Goal: Information Seeking & Learning: Learn about a topic

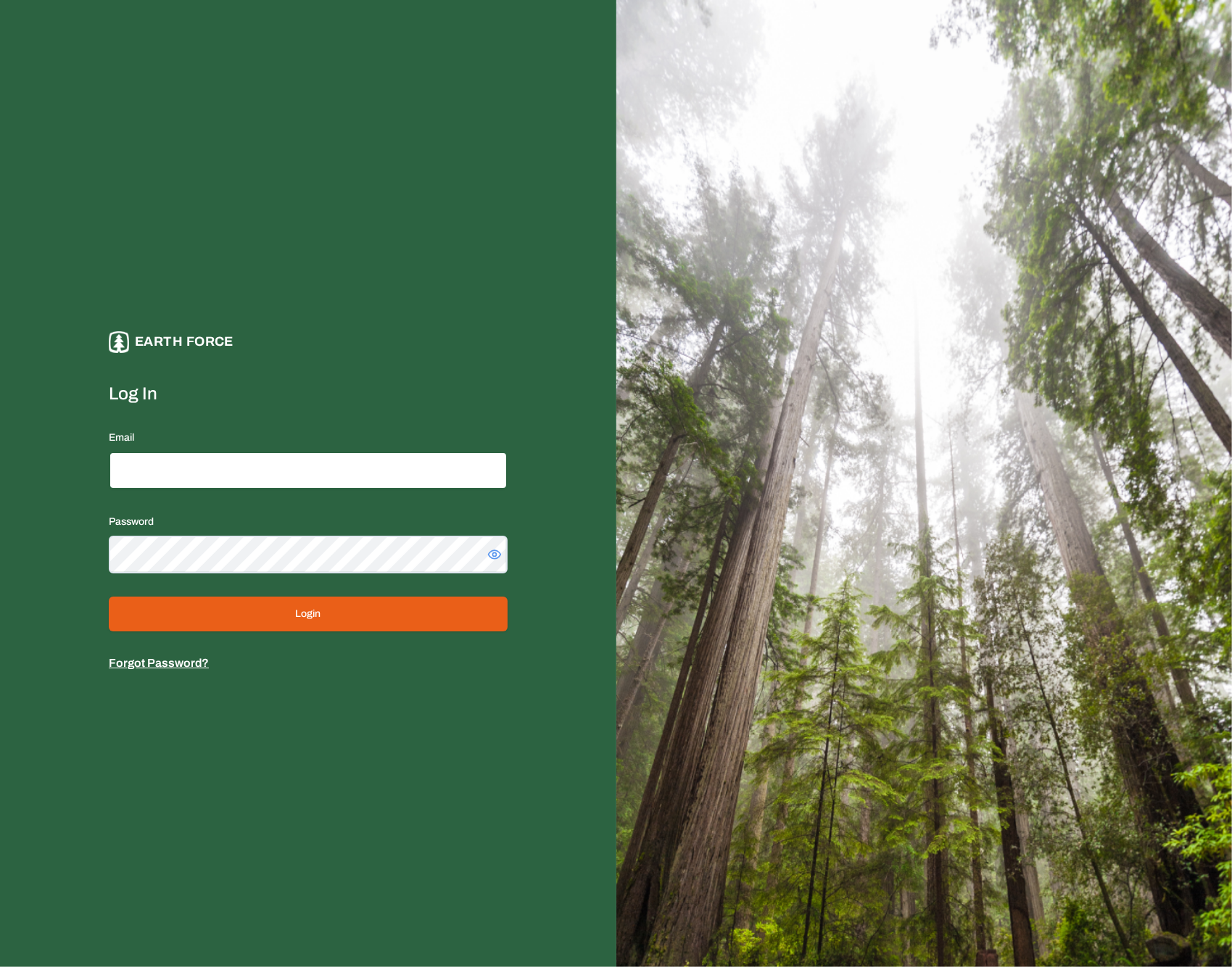
type input "**********"
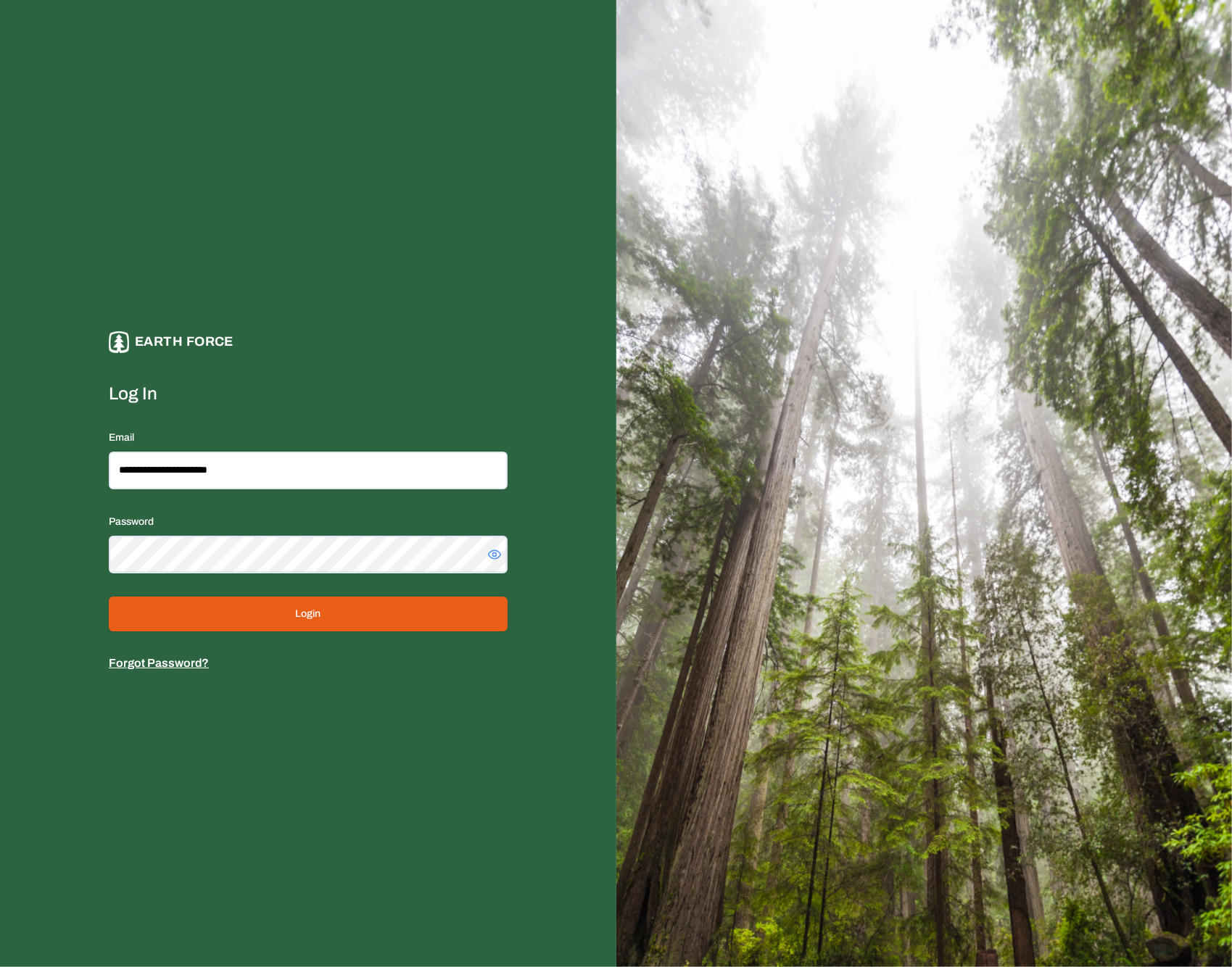
click at [388, 618] on button "Login" at bounding box center [307, 614] width 399 height 35
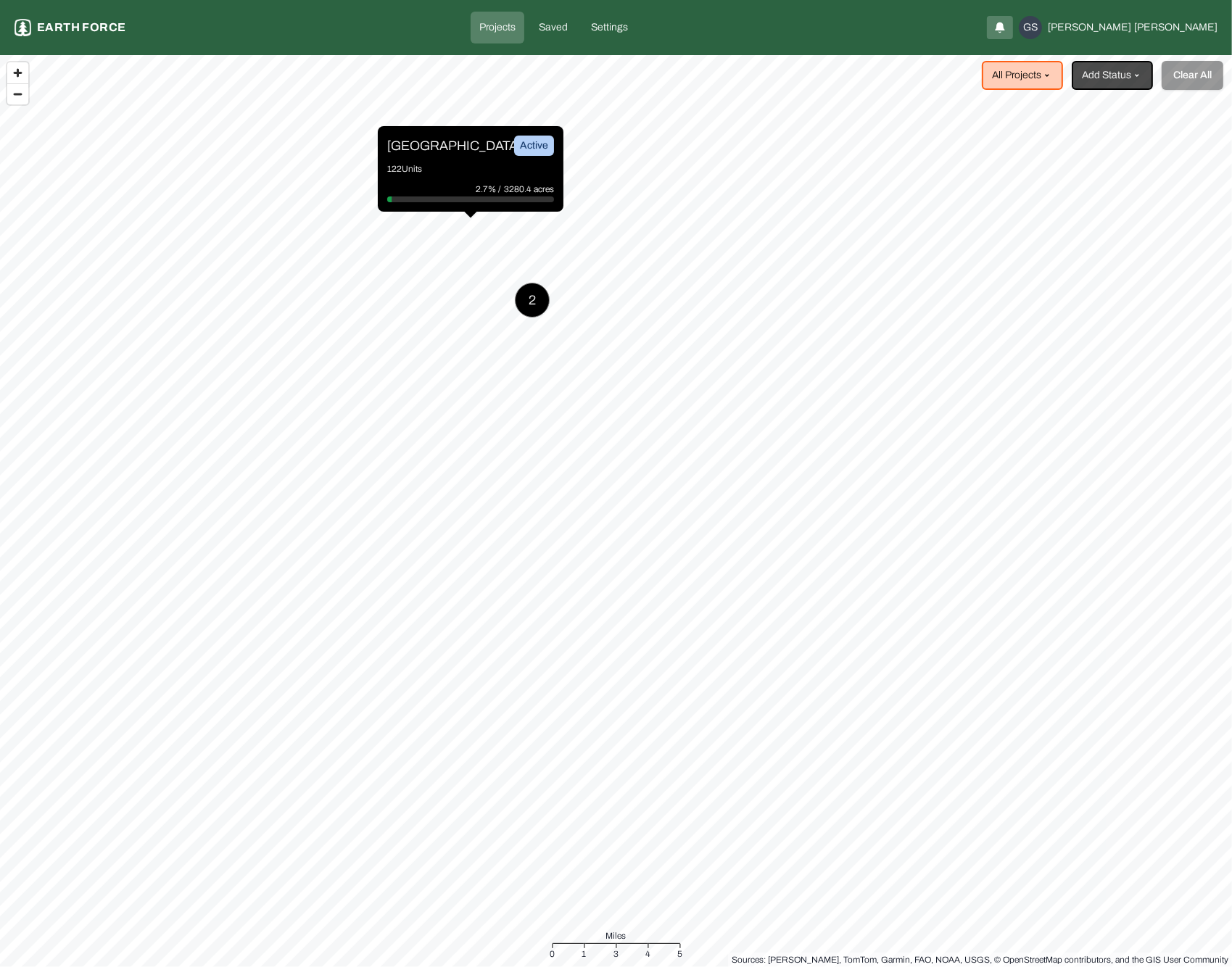
click at [431, 140] on p "[GEOGRAPHIC_DATA]" at bounding box center [441, 146] width 108 height 20
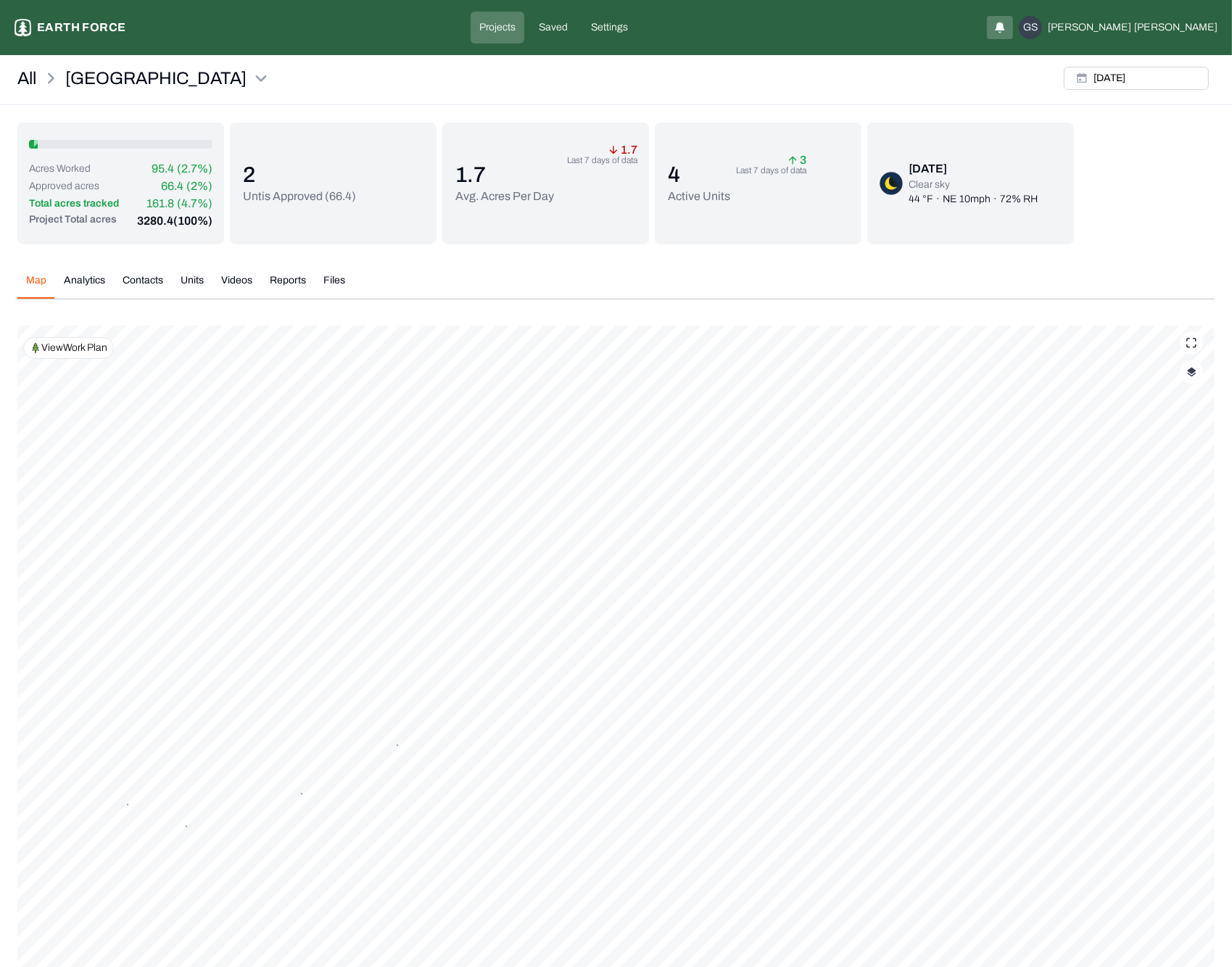
click at [453, 266] on div "Map Analytics Contacts Units Videos Reports Files [DATE] Polygons Displayed on …" at bounding box center [616, 693] width 1197 height 864
click at [191, 282] on button "Units" at bounding box center [192, 285] width 41 height 26
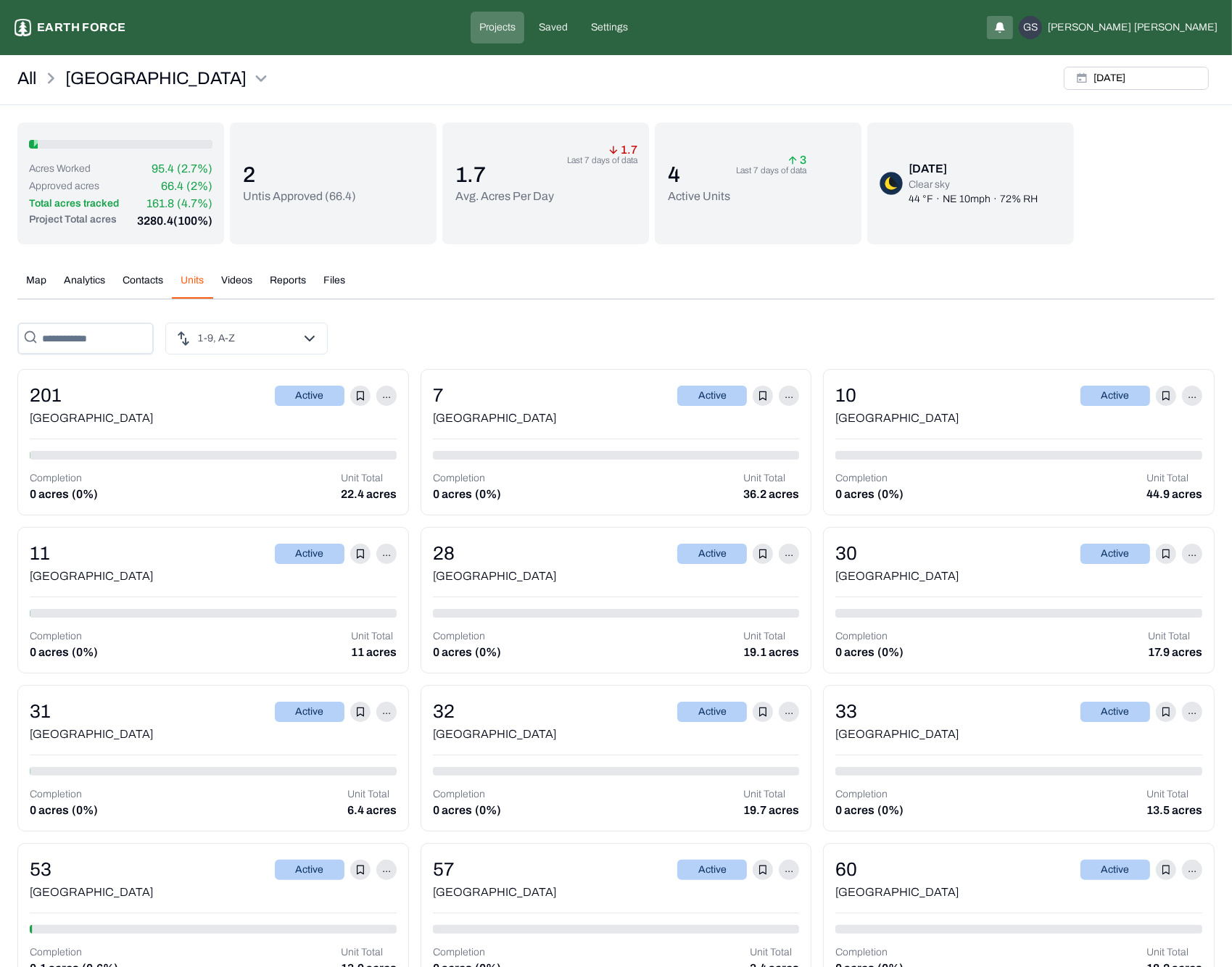
click at [98, 276] on button "Analytics" at bounding box center [84, 285] width 59 height 26
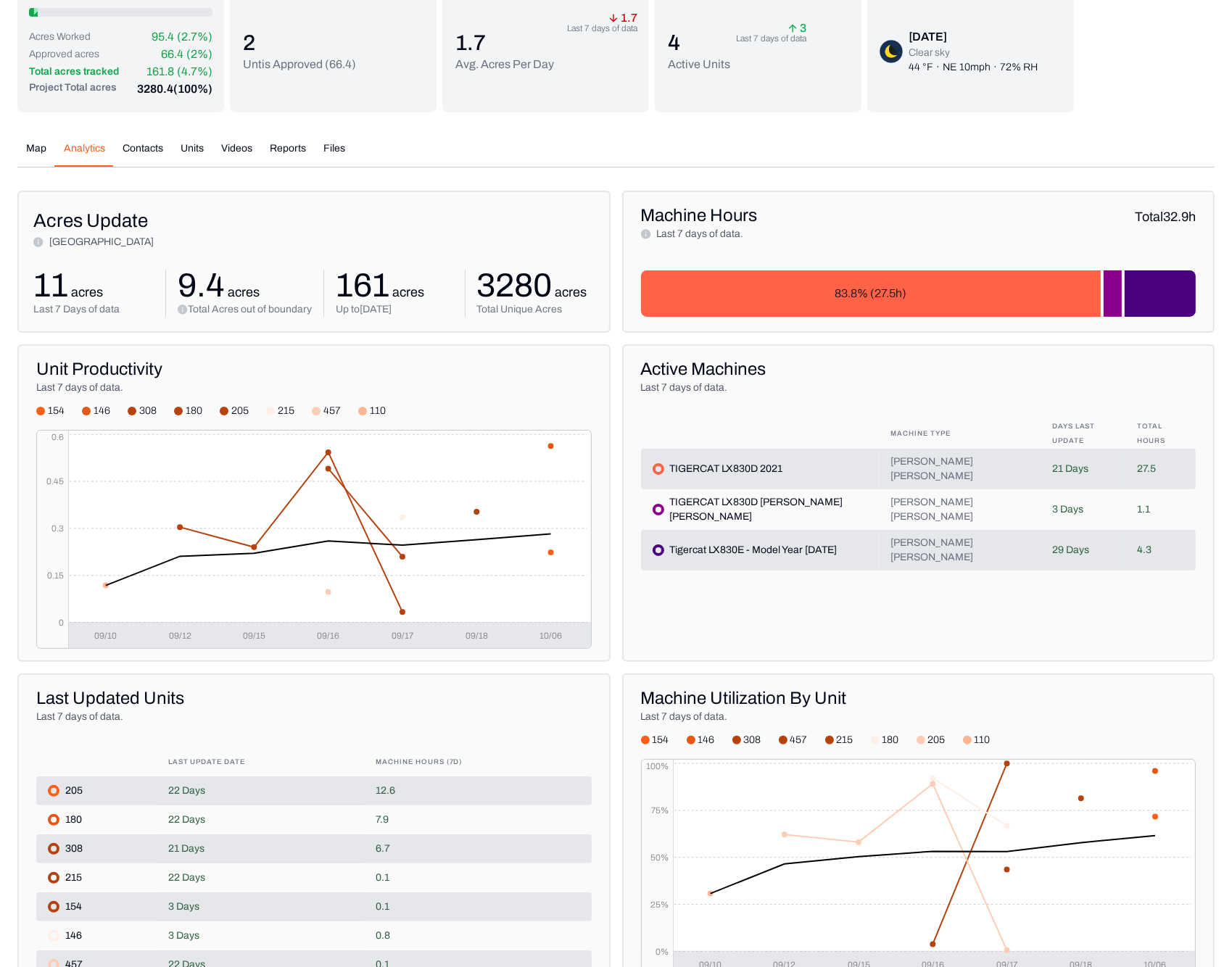
scroll to position [73, 0]
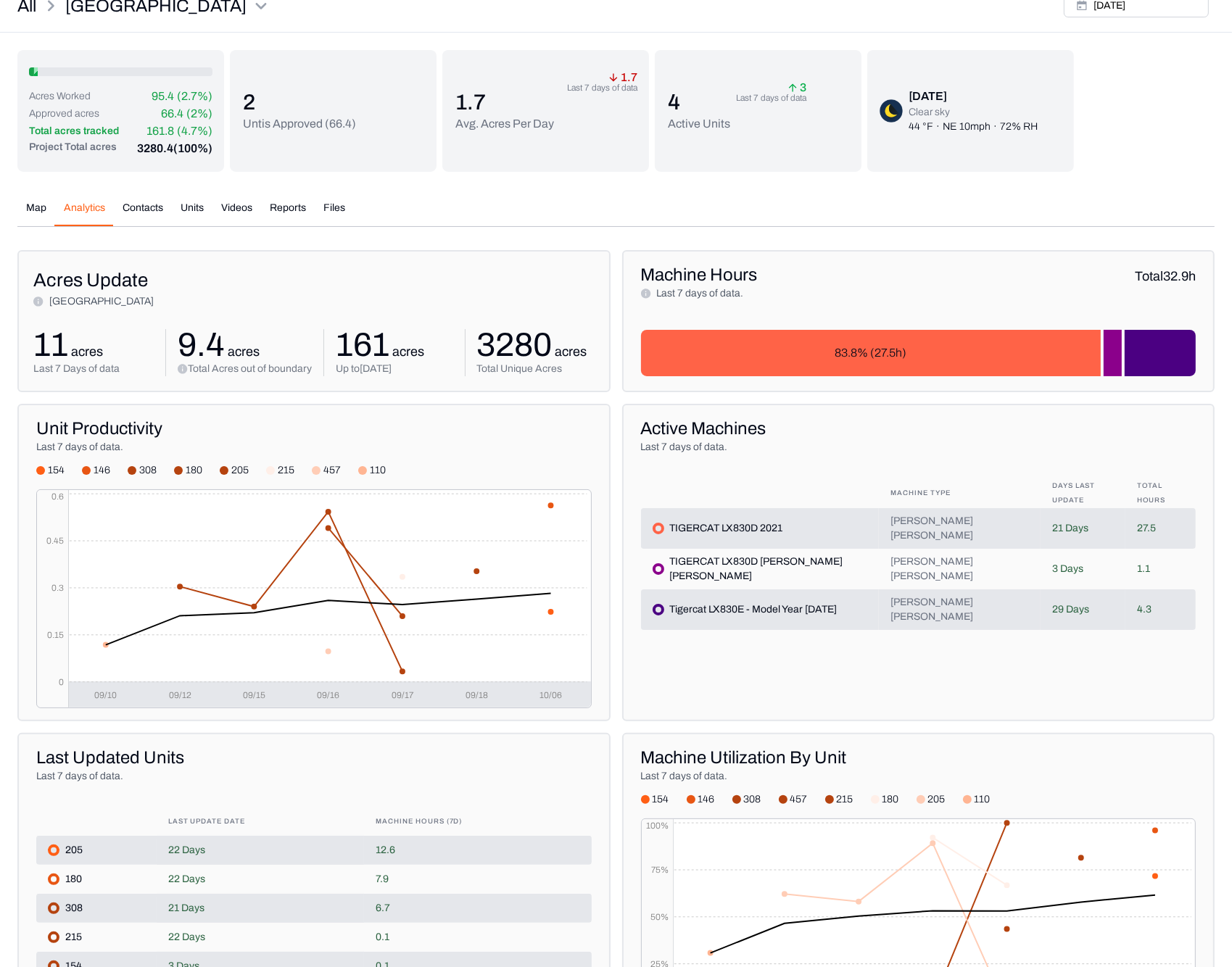
click at [1033, 200] on div "Map Analytics Contacts Units Videos Reports Files" at bounding box center [616, 213] width 1197 height 26
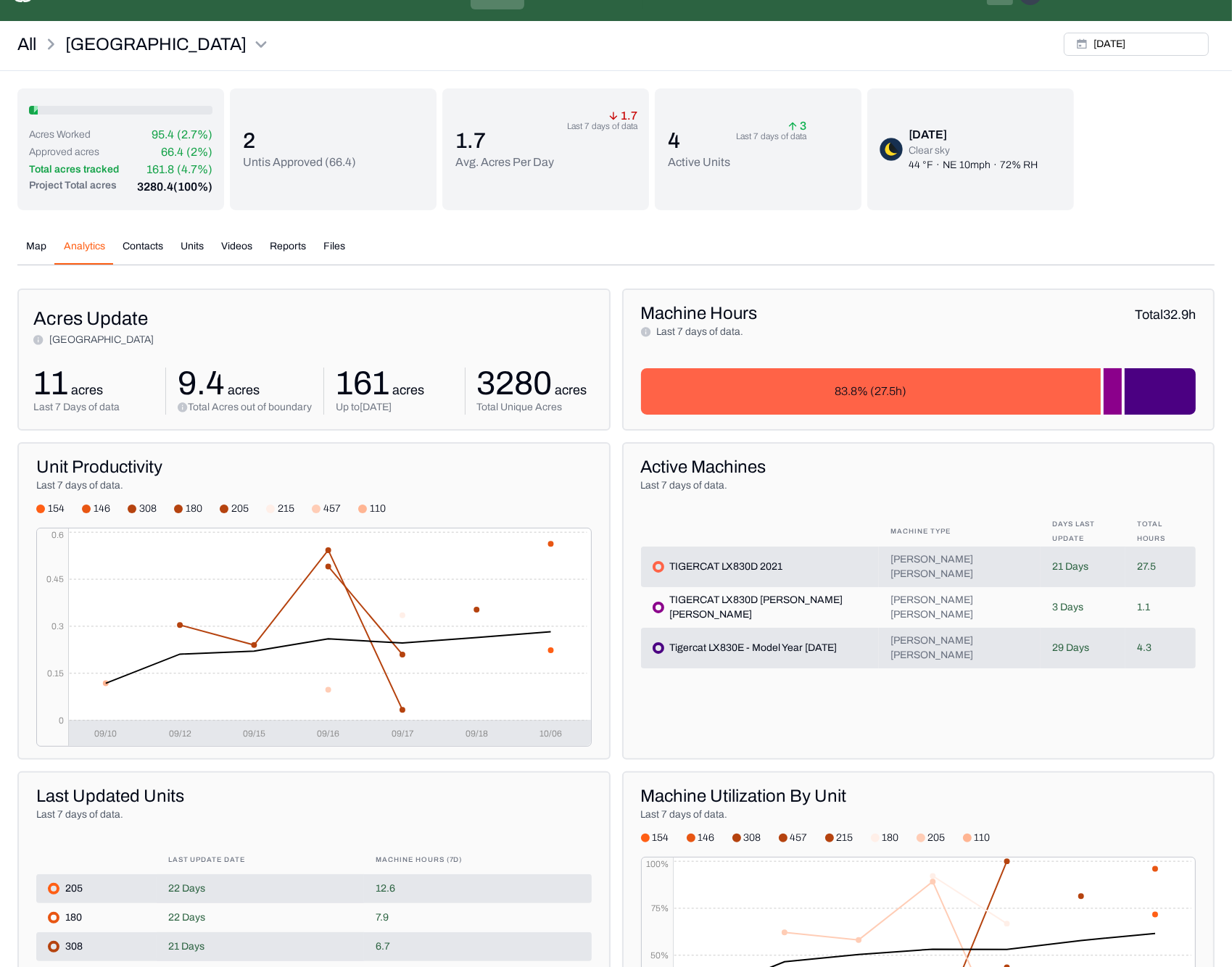
scroll to position [0, 0]
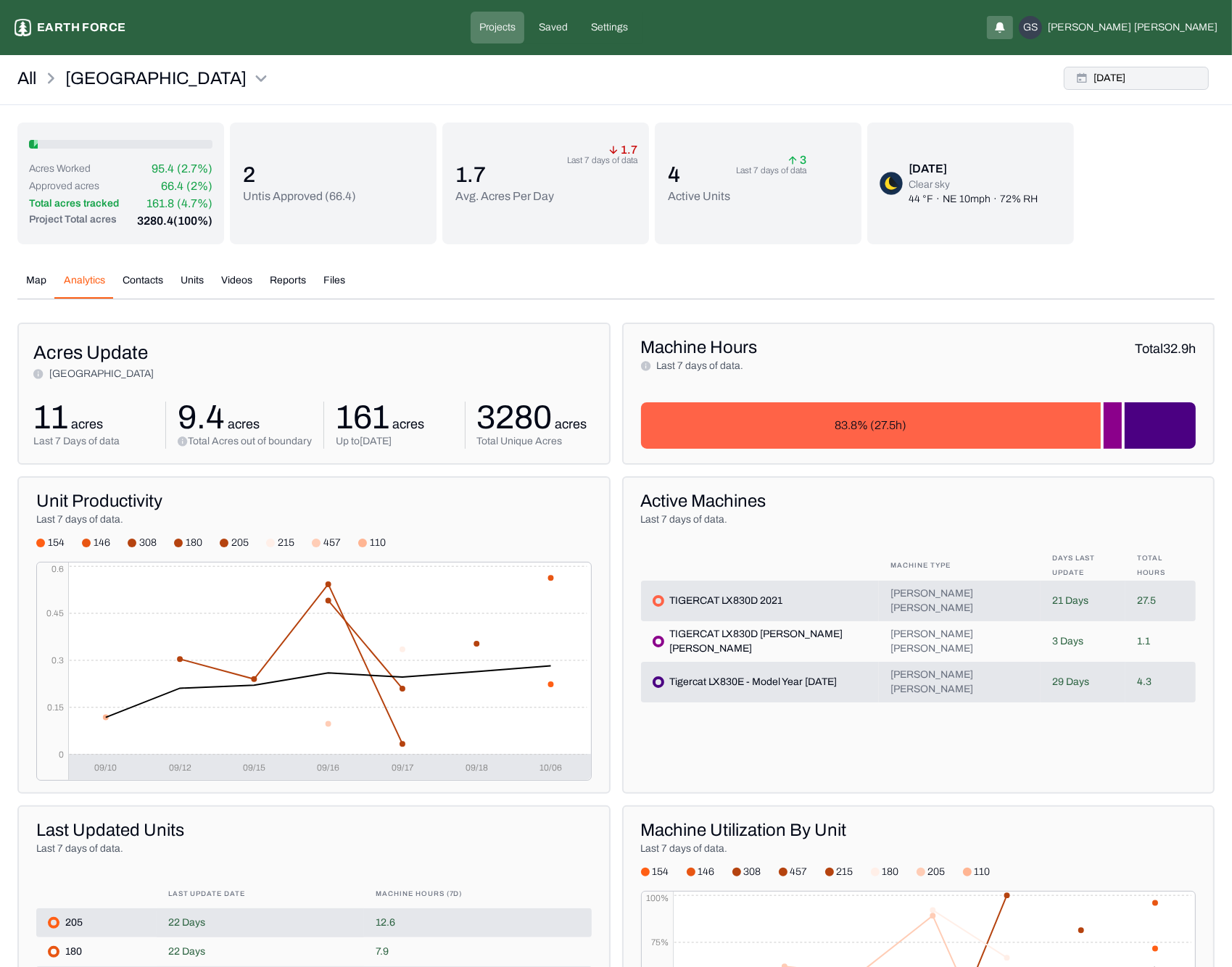
click at [1135, 73] on button "[DATE]" at bounding box center [1136, 78] width 145 height 23
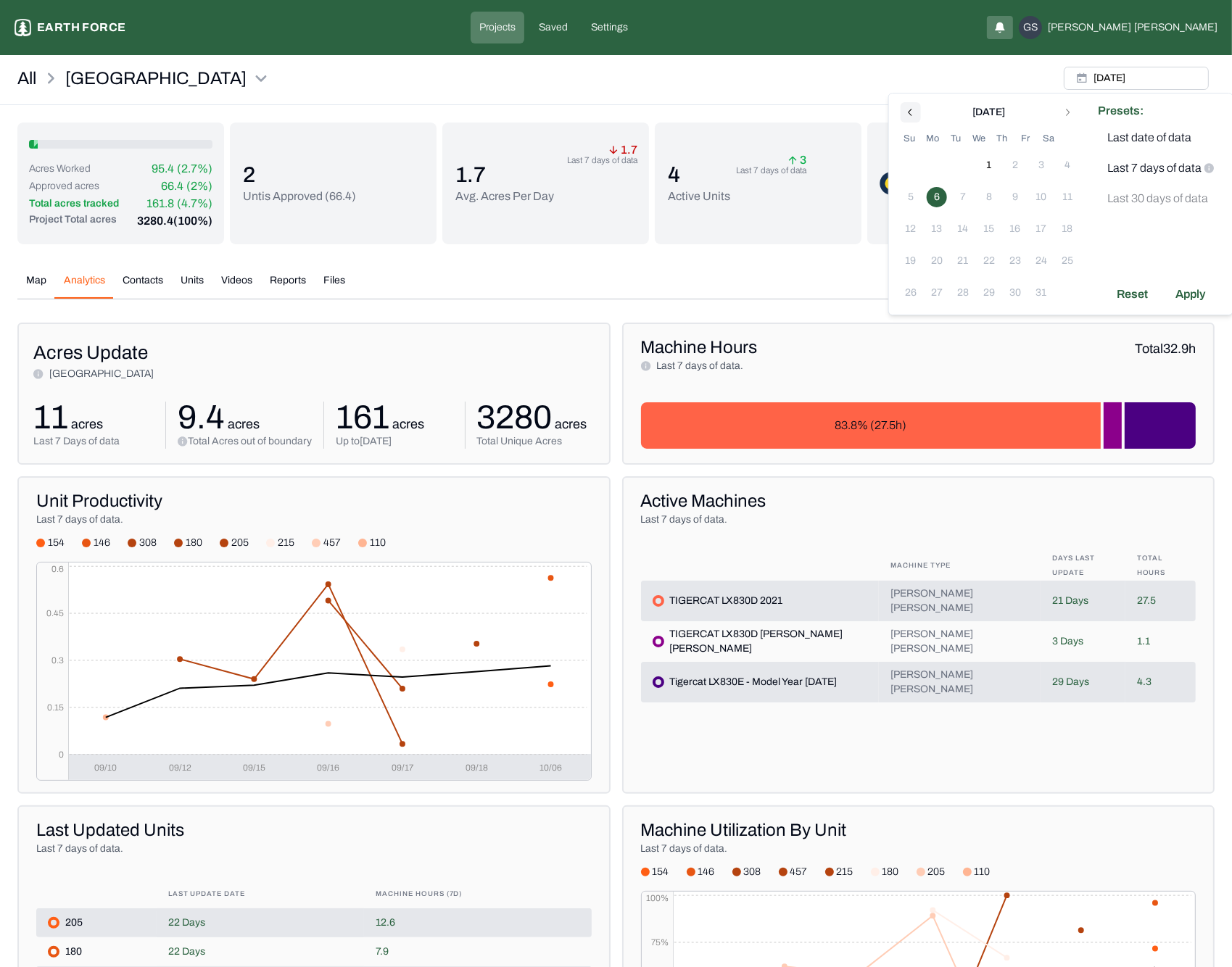
click at [910, 112] on icon "Go to previous month" at bounding box center [911, 112] width 12 height 12
click at [963, 163] on button "2" at bounding box center [963, 165] width 20 height 20
click at [1070, 114] on icon "Go to next month" at bounding box center [1067, 112] width 12 height 12
click at [937, 193] on button "6" at bounding box center [937, 197] width 20 height 20
click at [1181, 291] on div "Apply" at bounding box center [1190, 294] width 47 height 23
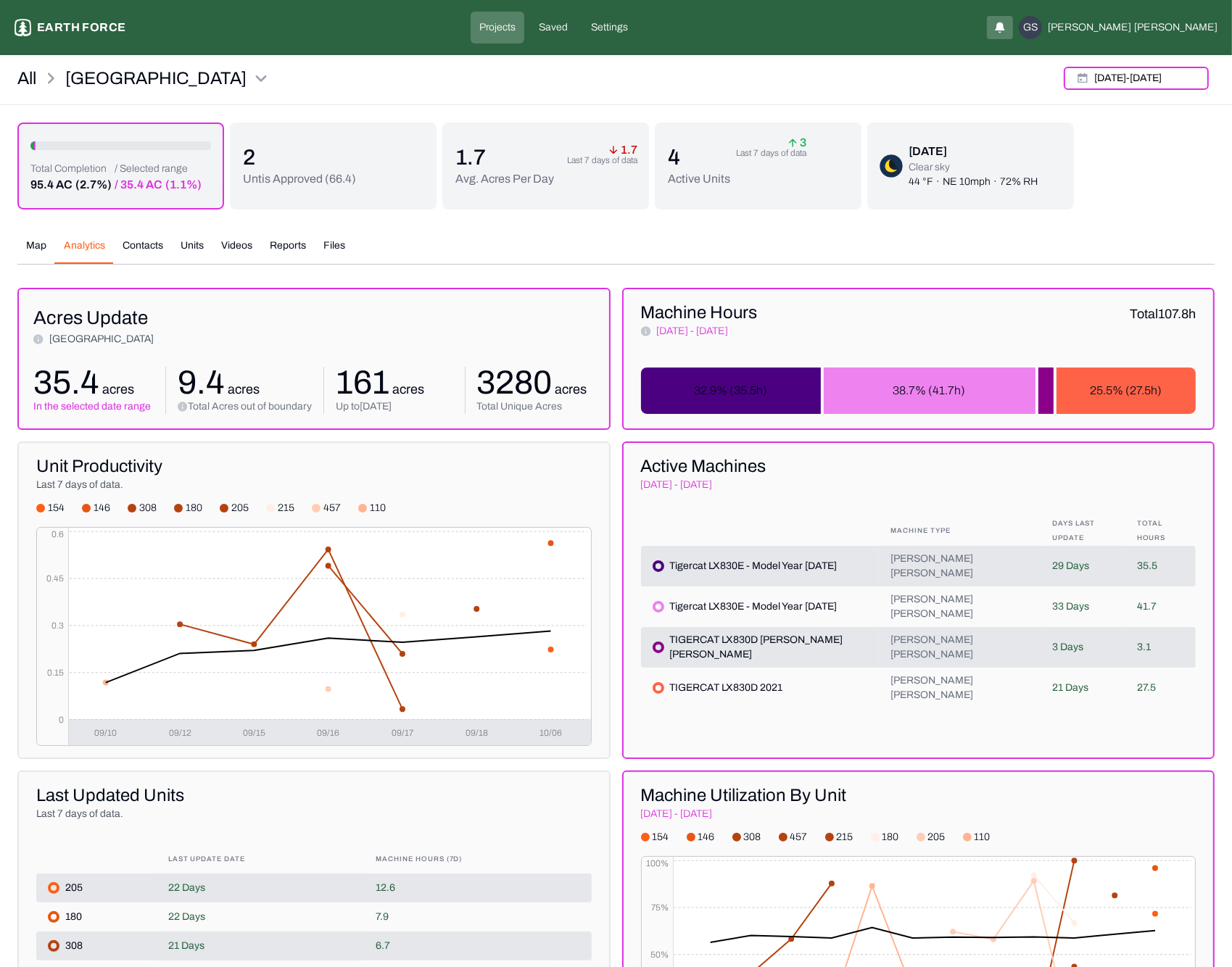
drag, startPoint x: 1161, startPoint y: 182, endPoint x: 1157, endPoint y: 290, distance: 108.1
click at [1161, 182] on div "Total Completion 95.4 AC (2.7%) / Selected range / 35.4 AC (1.1%) 2 Untis Appro…" at bounding box center [616, 166] width 1197 height 87
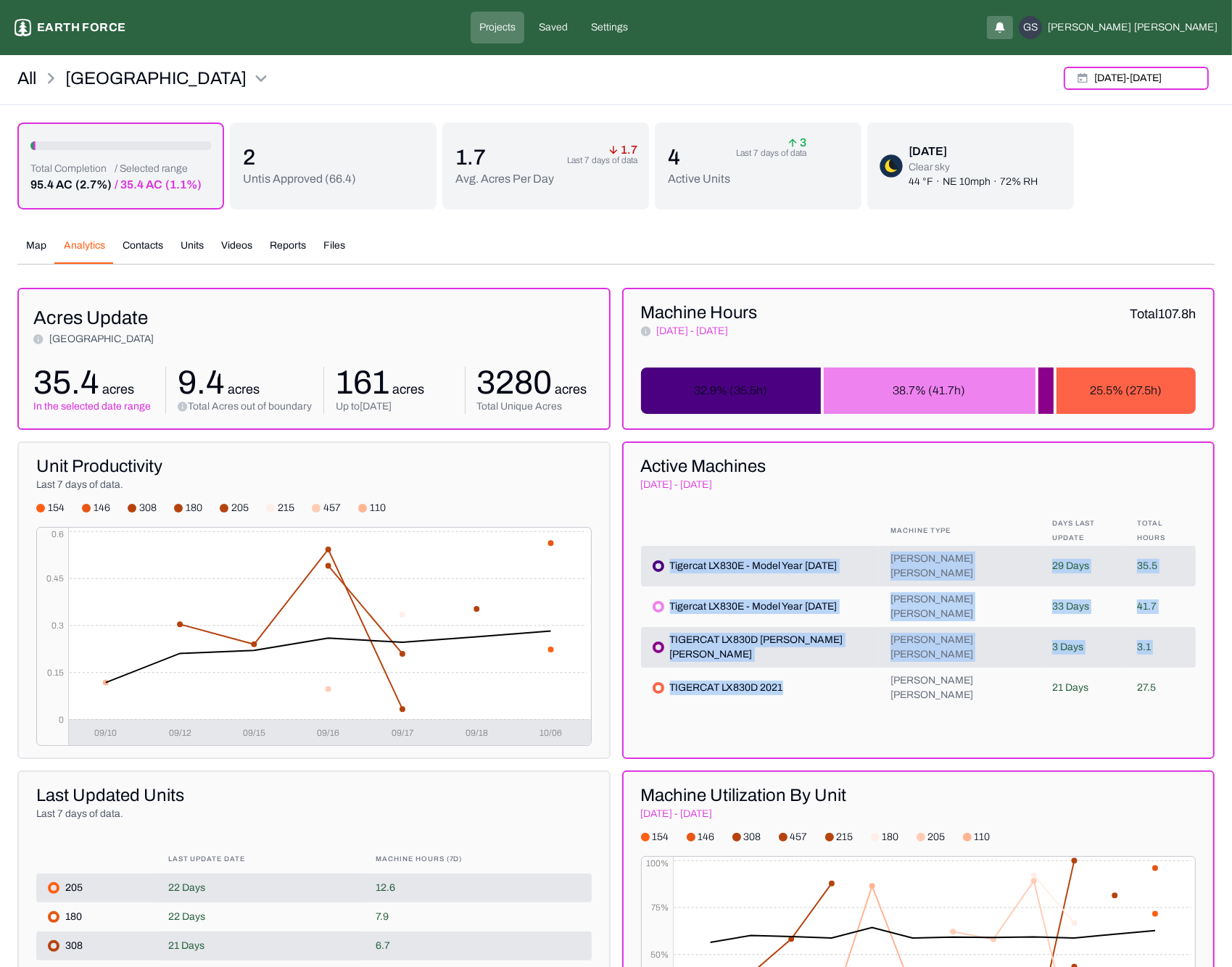
drag, startPoint x: 670, startPoint y: 553, endPoint x: 818, endPoint y: 655, distance: 179.7
click at [818, 655] on table "Machine Type Days Last Update Total Hours Tigercat LX830E - Model Year [DATE] […" at bounding box center [919, 611] width 556 height 193
copy table "Tigercat LX830E - Model Year [DATE] [PERSON_NAME] [PERSON_NAME] 29 Days 35.5 Ti…"
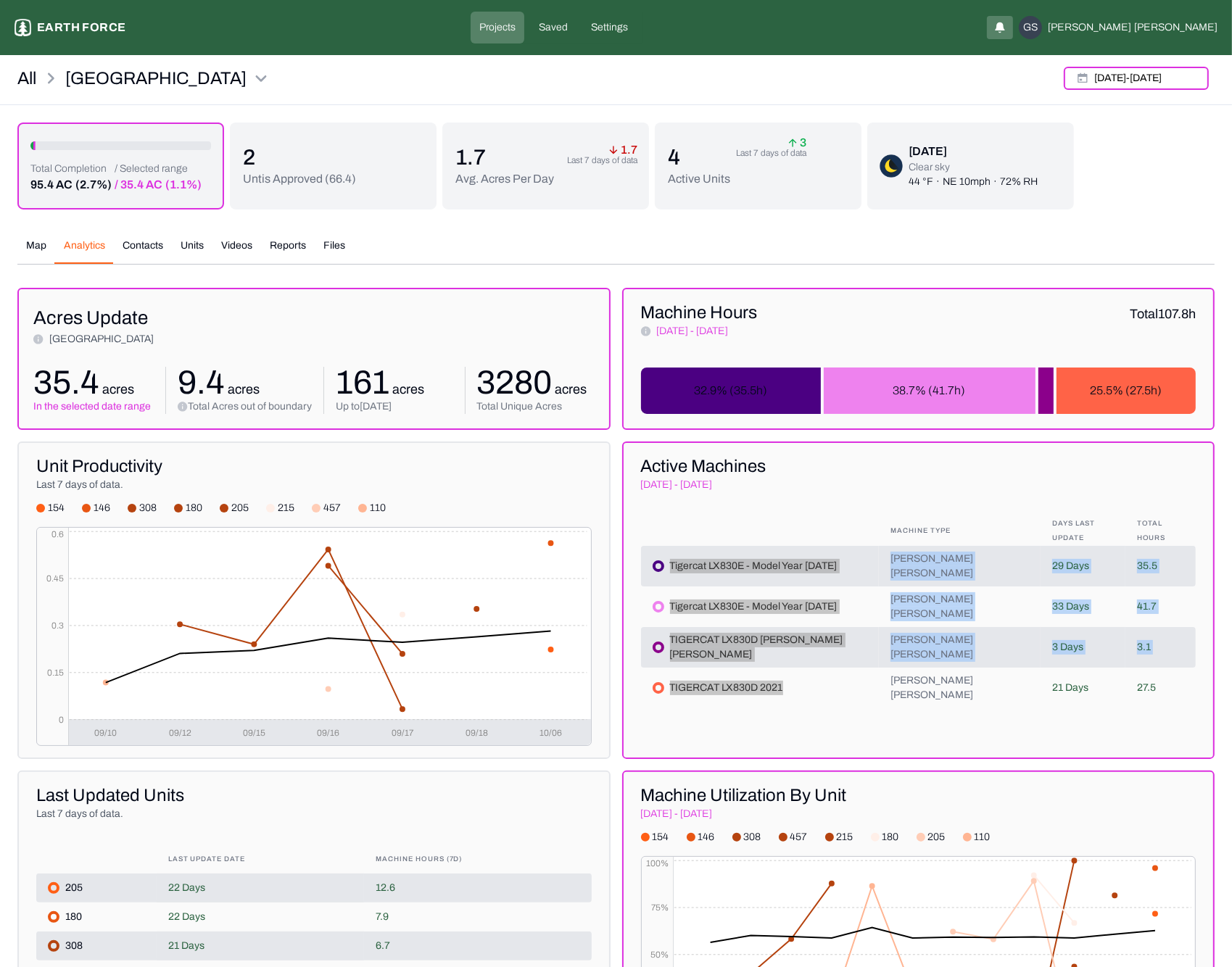
click at [606, 244] on div "Map Analytics Contacts Units Videos Reports Files" at bounding box center [616, 251] width 1197 height 26
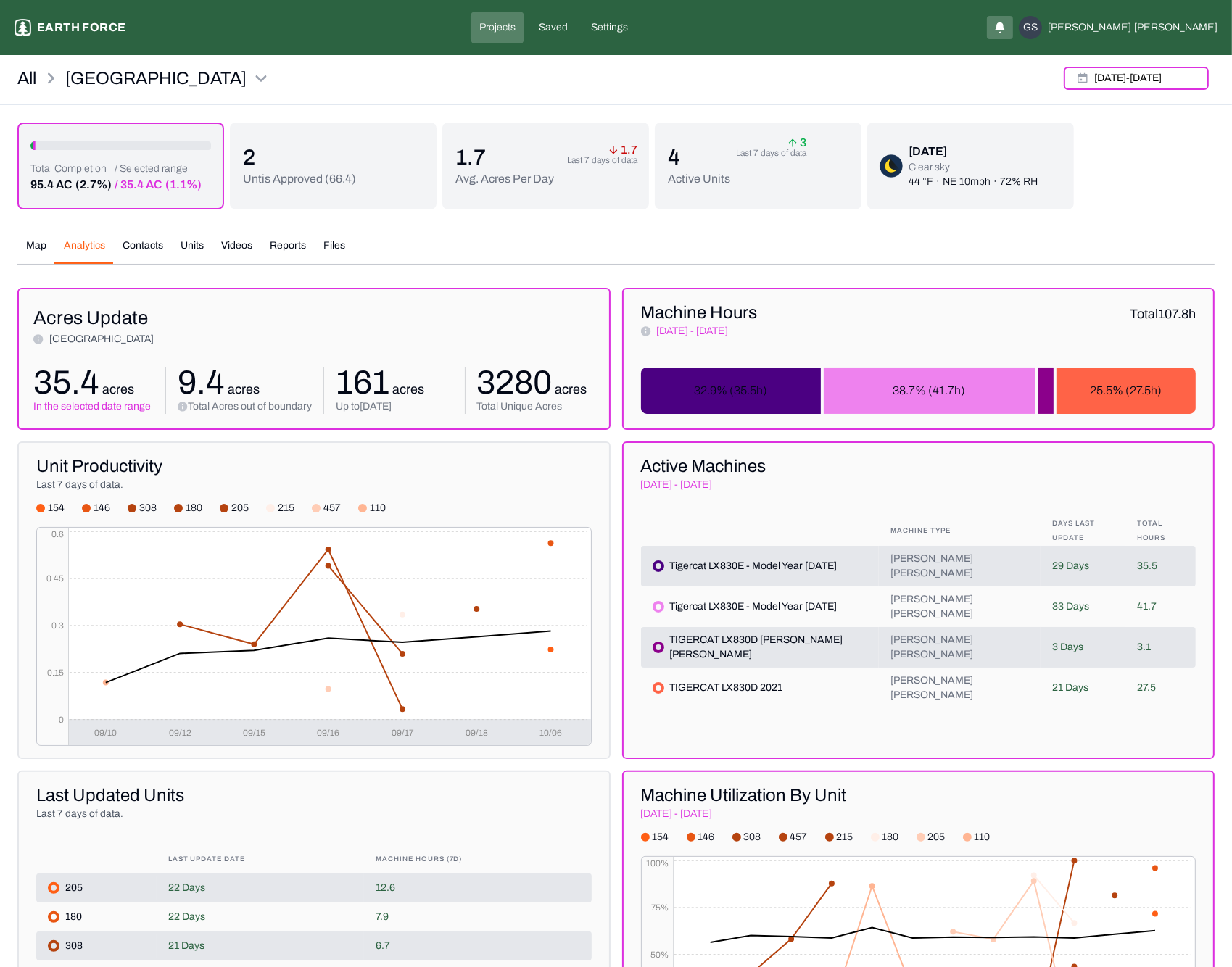
click at [618, 143] on div "1.7 Avg. Acres Per Day 1.7 Last 7 days of data" at bounding box center [545, 166] width 207 height 87
click at [566, 234] on div "Map Analytics Contacts Units Videos Reports Files [DATE] - [DATE] Polygons Disp…" at bounding box center [616, 828] width 1197 height 1203
click at [98, 79] on html "Sleighville Earth force Projects Saved Settings GS [PERSON_NAME] All Sleighvill…" at bounding box center [616, 724] width 1232 height 1447
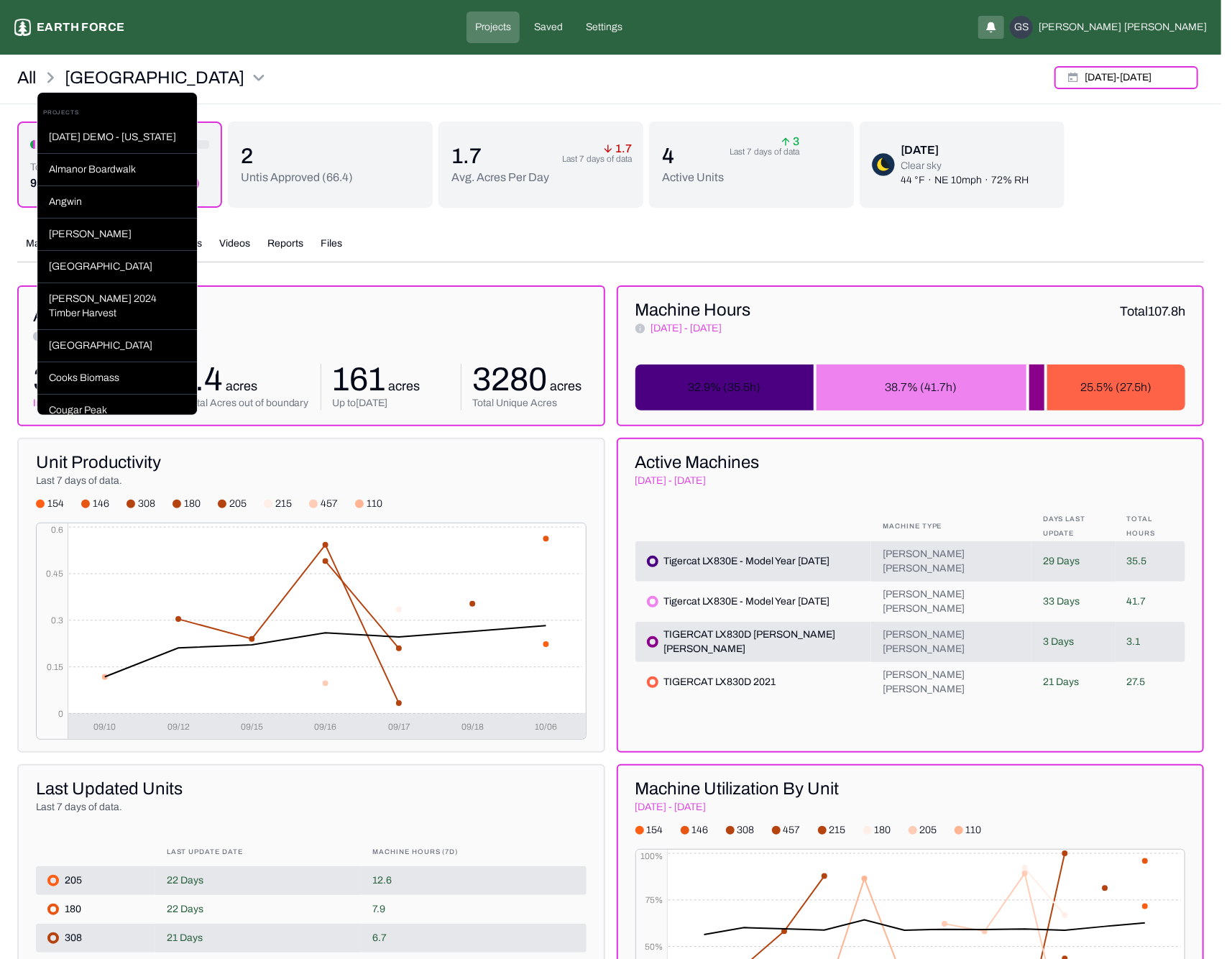
click at [316, 77] on html "Sleighville Earth force Projects Saved Settings GS [PERSON_NAME] All Sleighvill…" at bounding box center [616, 718] width 1232 height 1435
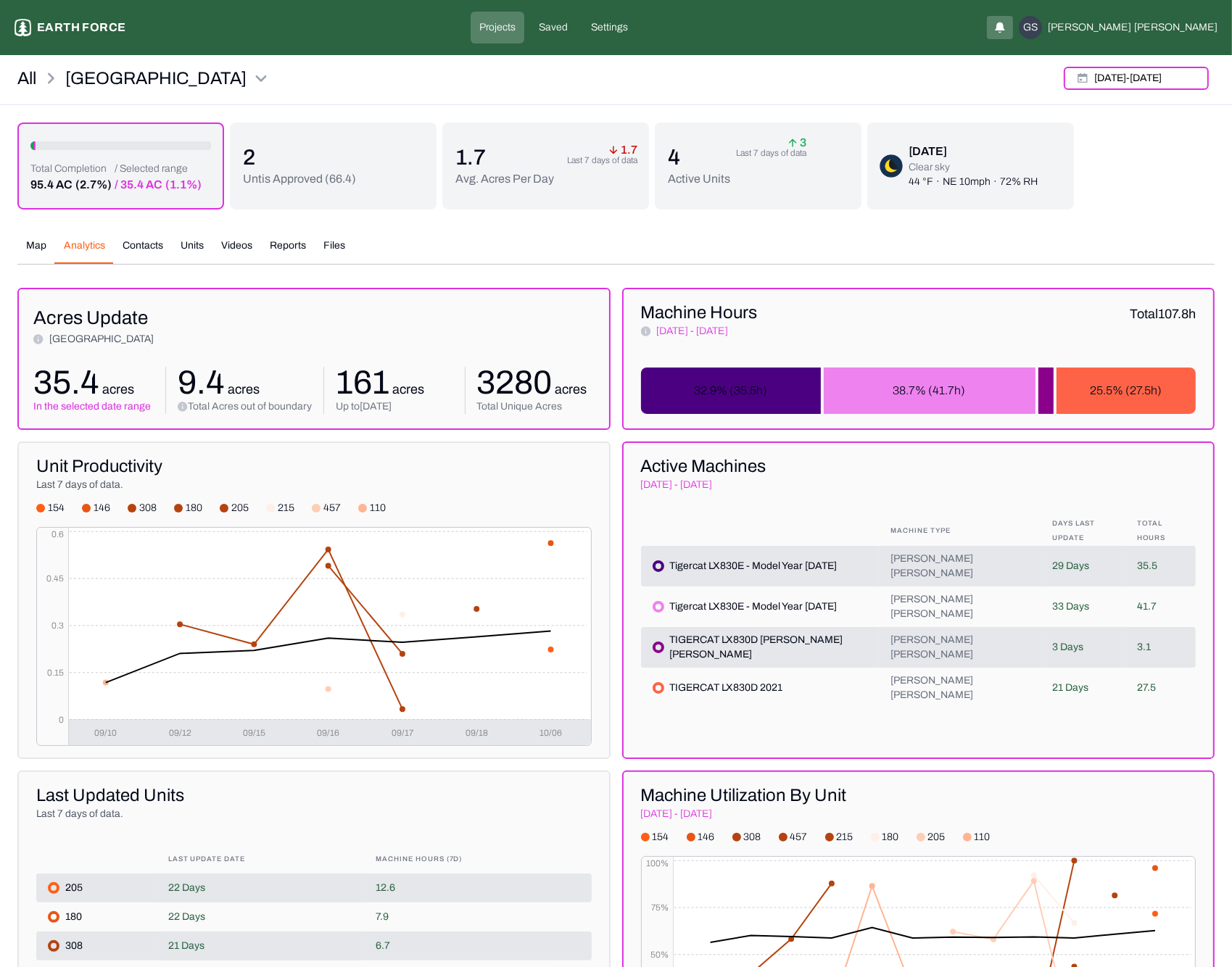
click at [26, 244] on button "Map" at bounding box center [36, 251] width 37 height 26
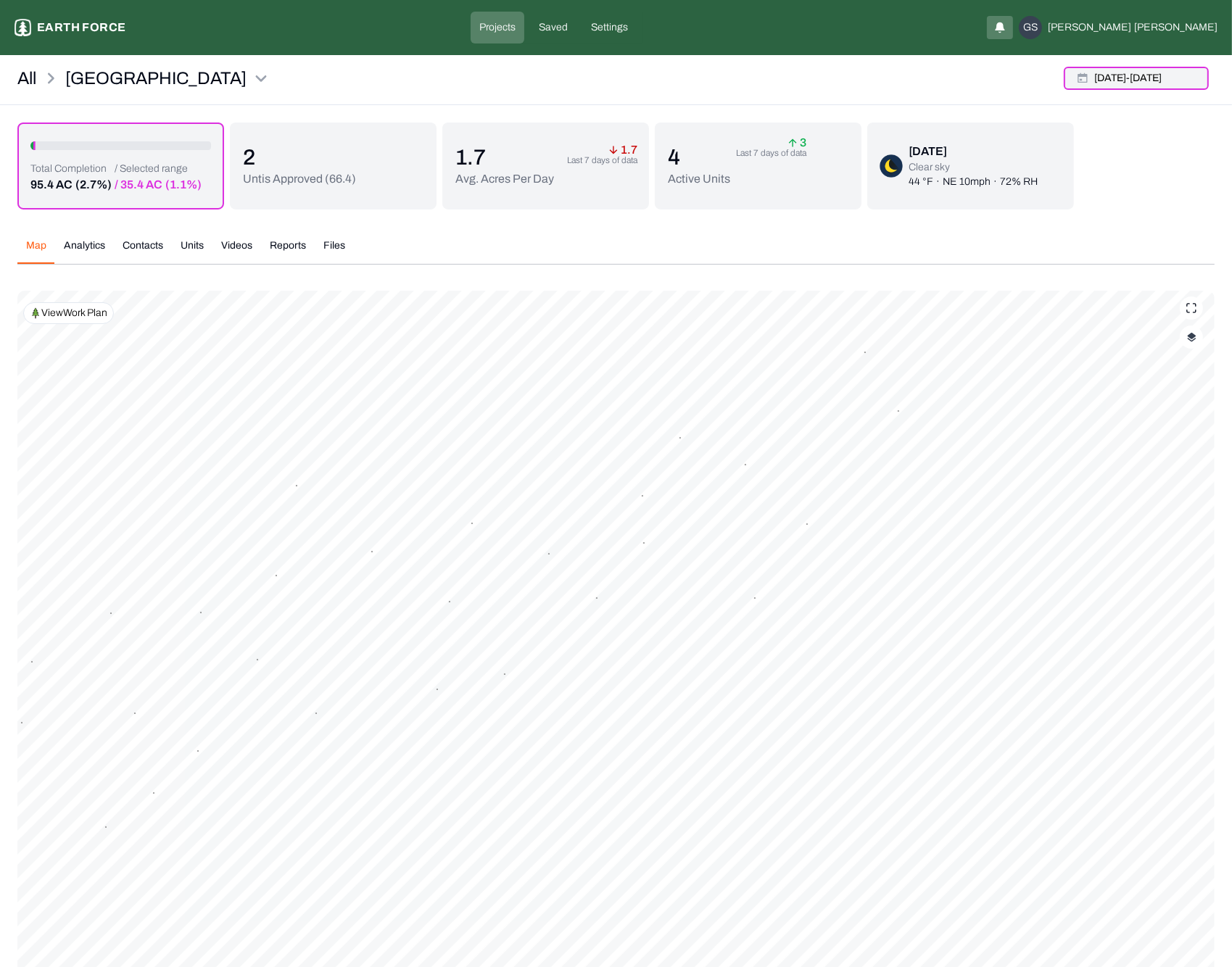
click at [1153, 76] on button "[DATE] - [DATE]" at bounding box center [1136, 78] width 145 height 23
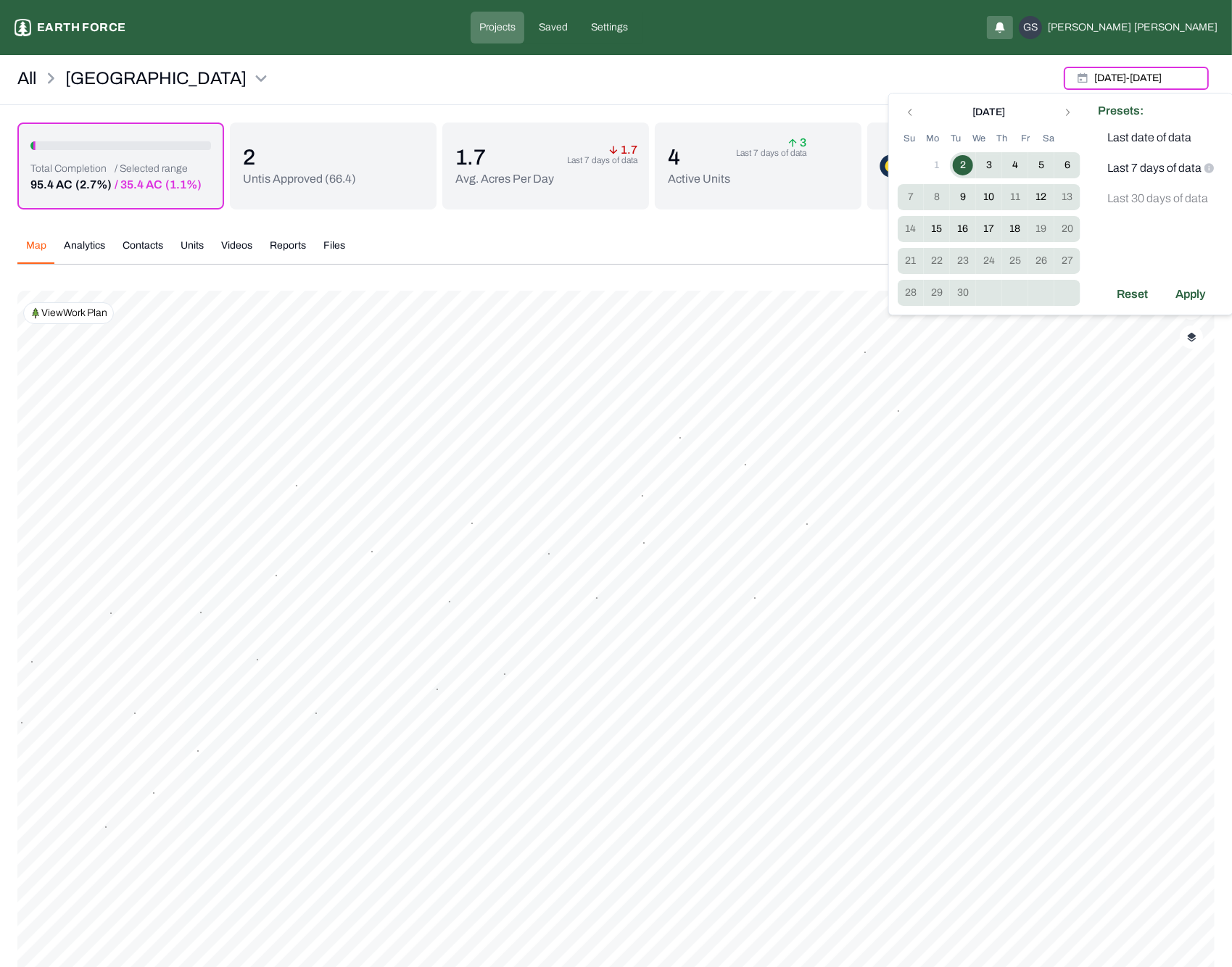
click at [1105, 303] on div "Reset Apply" at bounding box center [1161, 294] width 126 height 23
click at [1120, 298] on div "Reset" at bounding box center [1132, 294] width 48 height 23
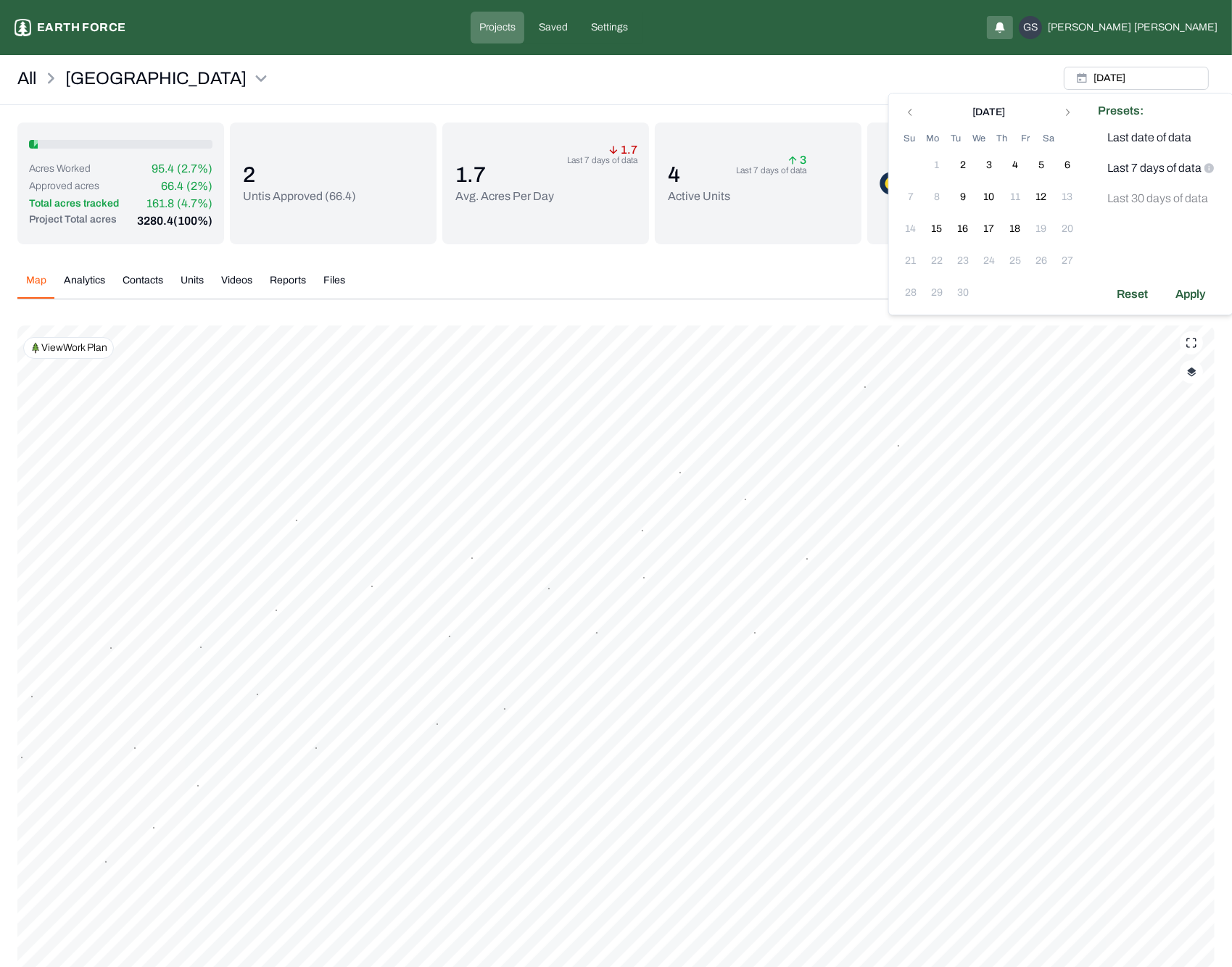
click at [1188, 374] on img "button" at bounding box center [1191, 371] width 9 height 10
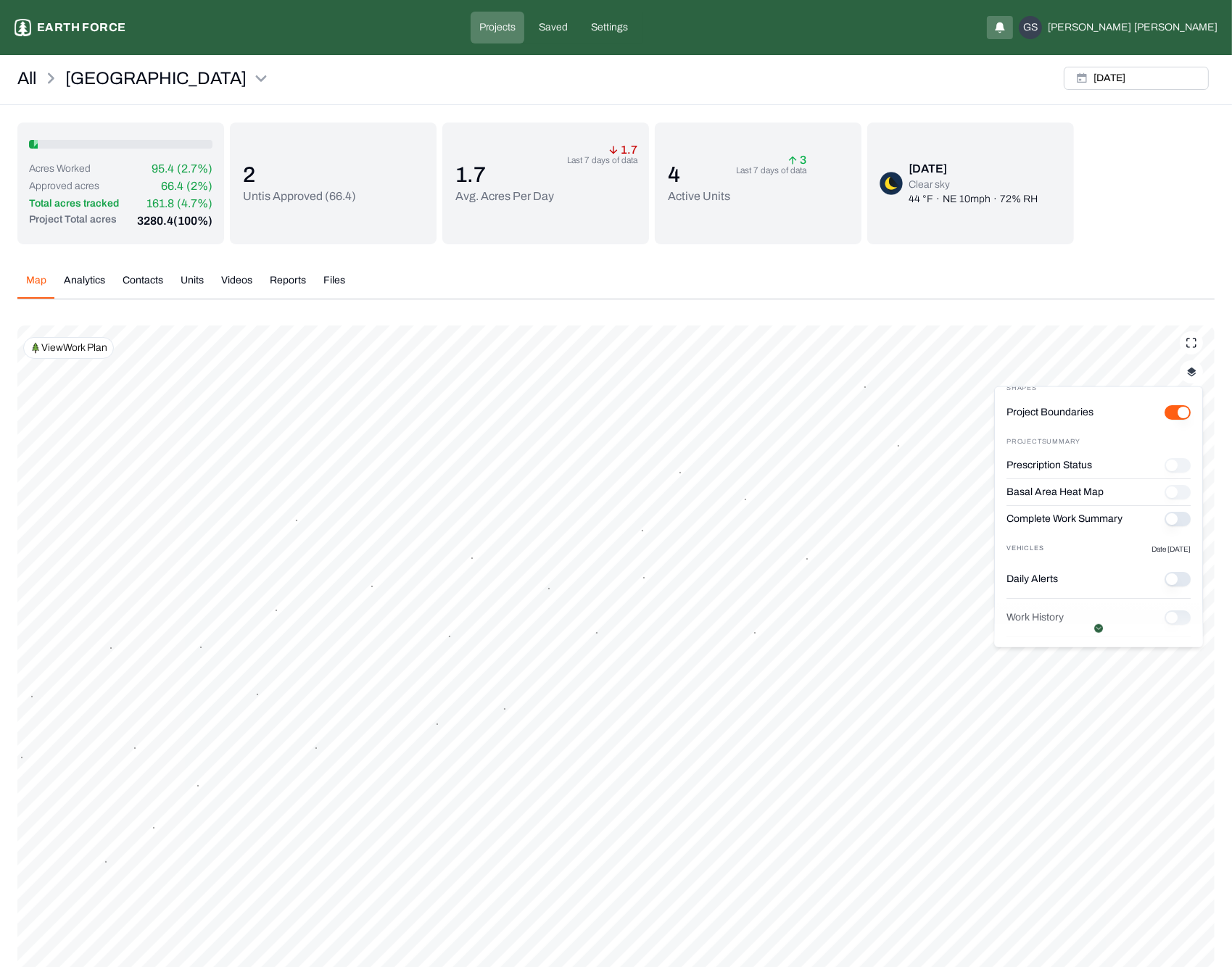
scroll to position [172, 0]
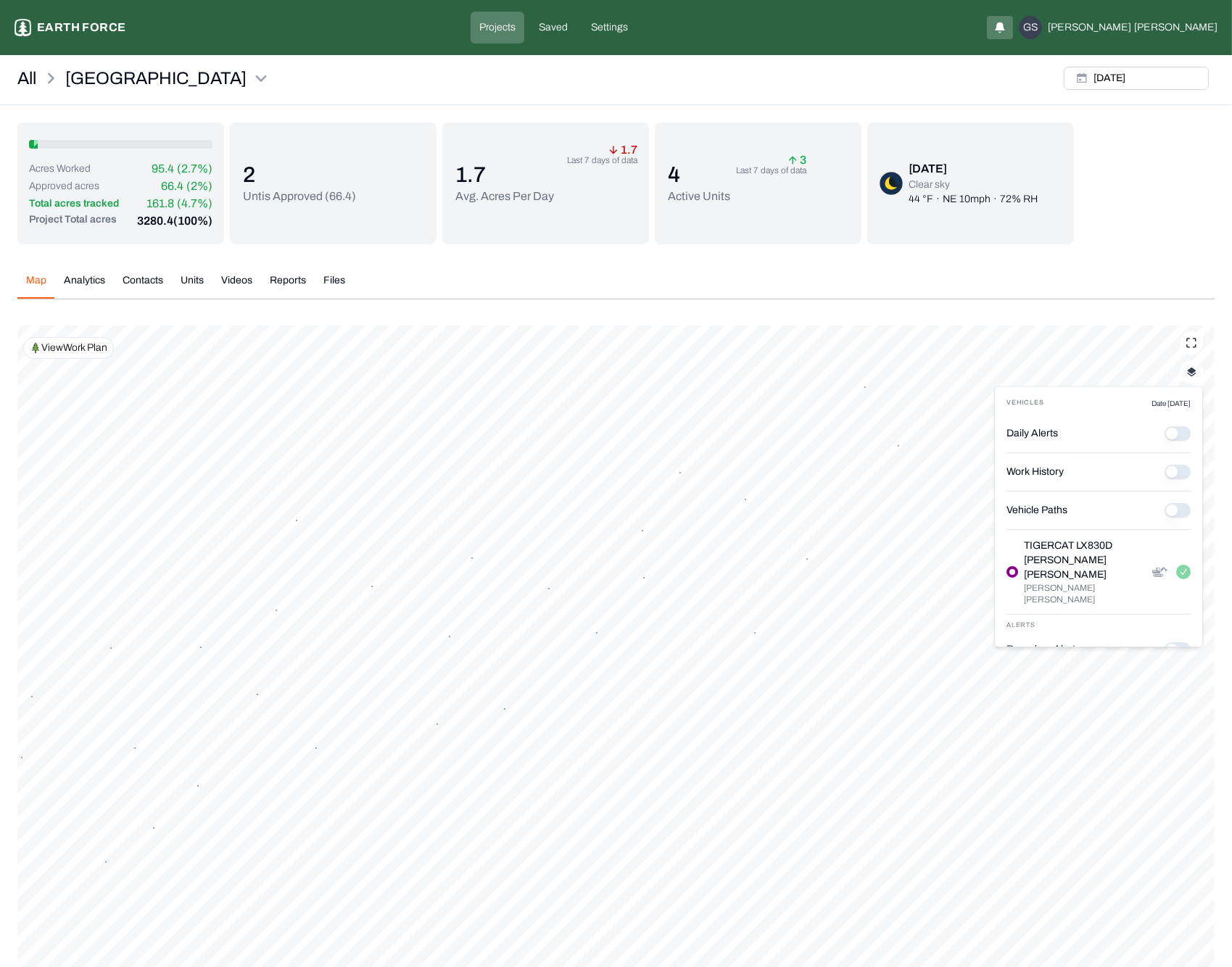
click at [1173, 505] on Paths "Vehicle Paths" at bounding box center [1177, 510] width 26 height 15
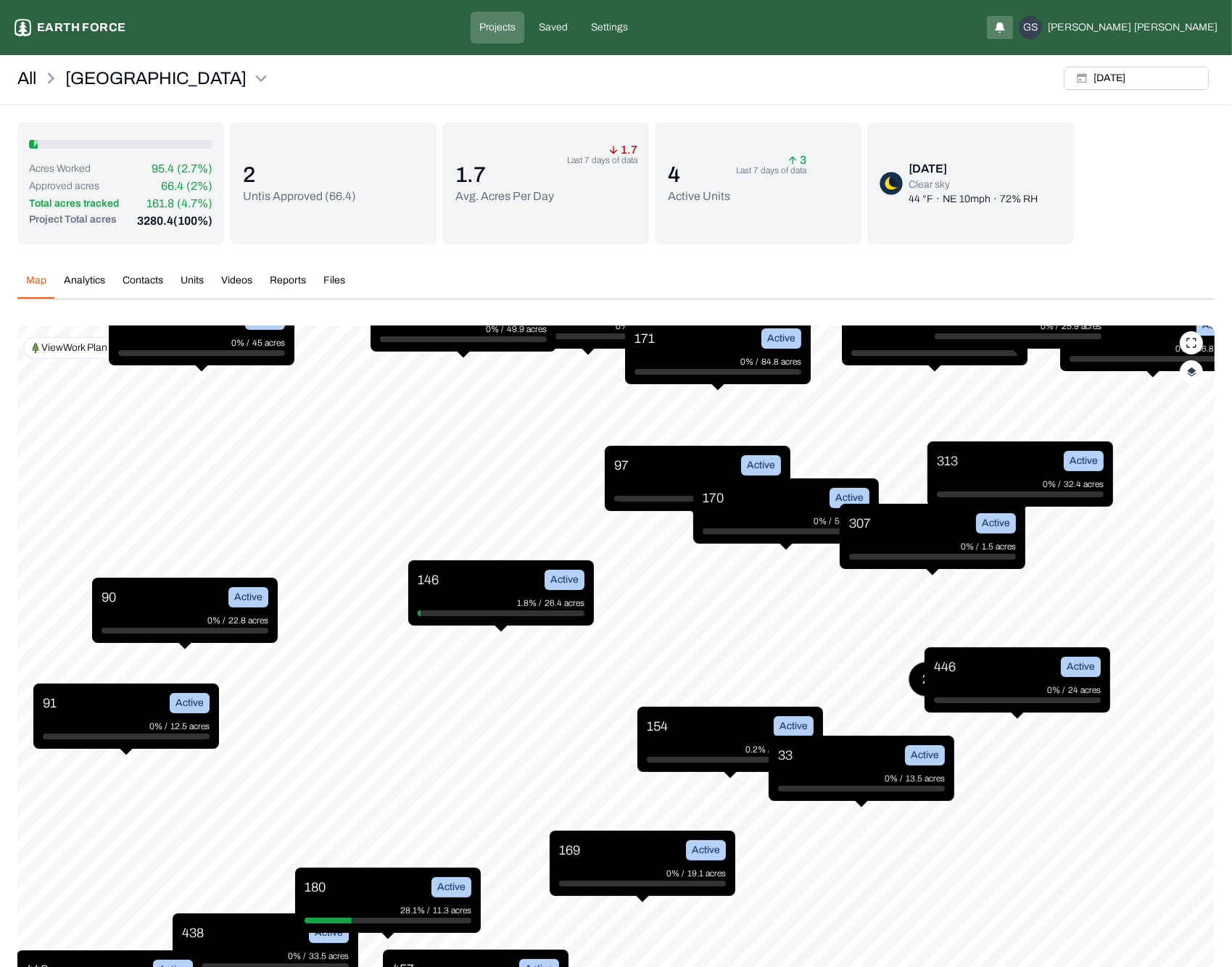
scroll to position [176, 0]
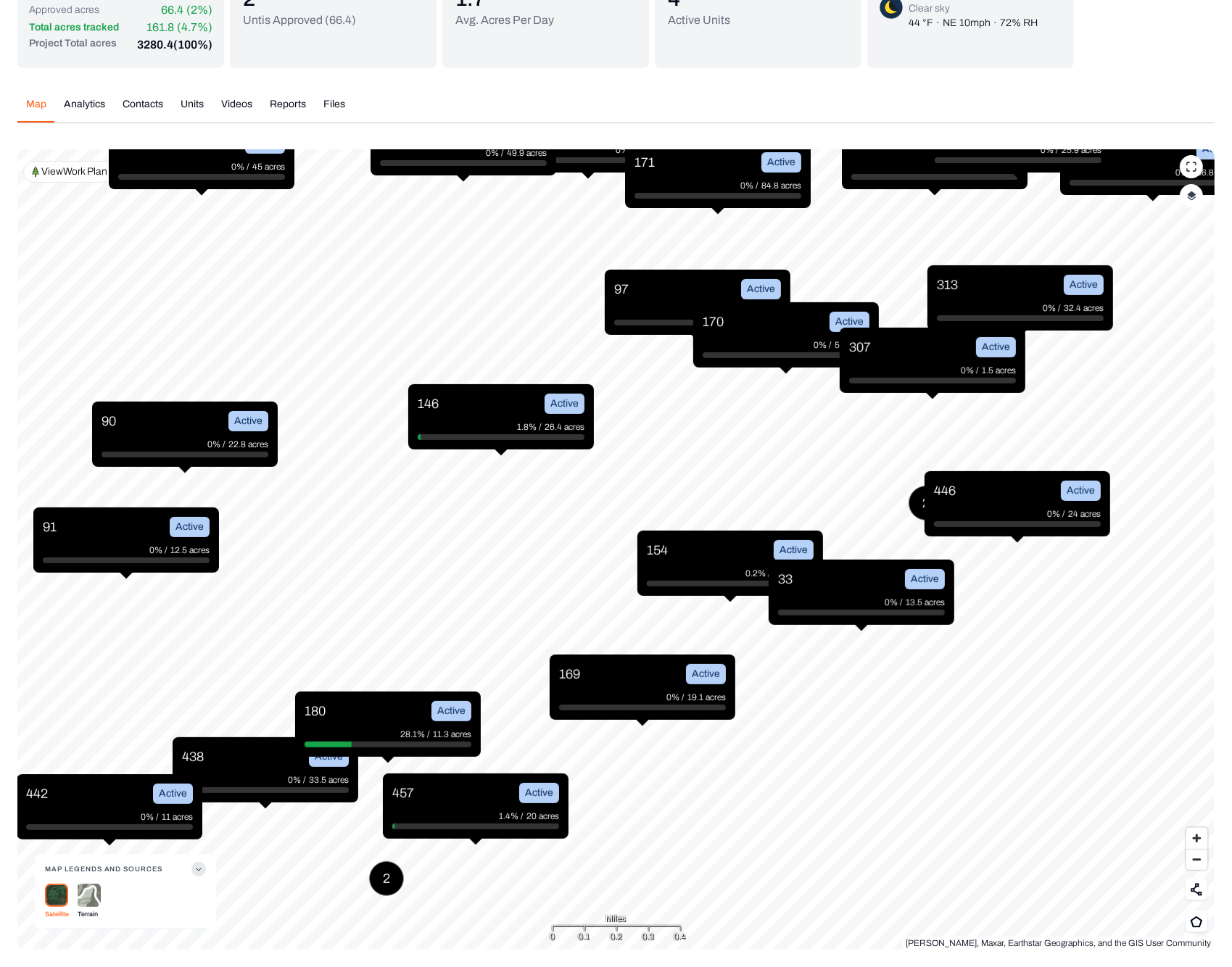
click at [94, 894] on img at bounding box center [89, 895] width 23 height 24
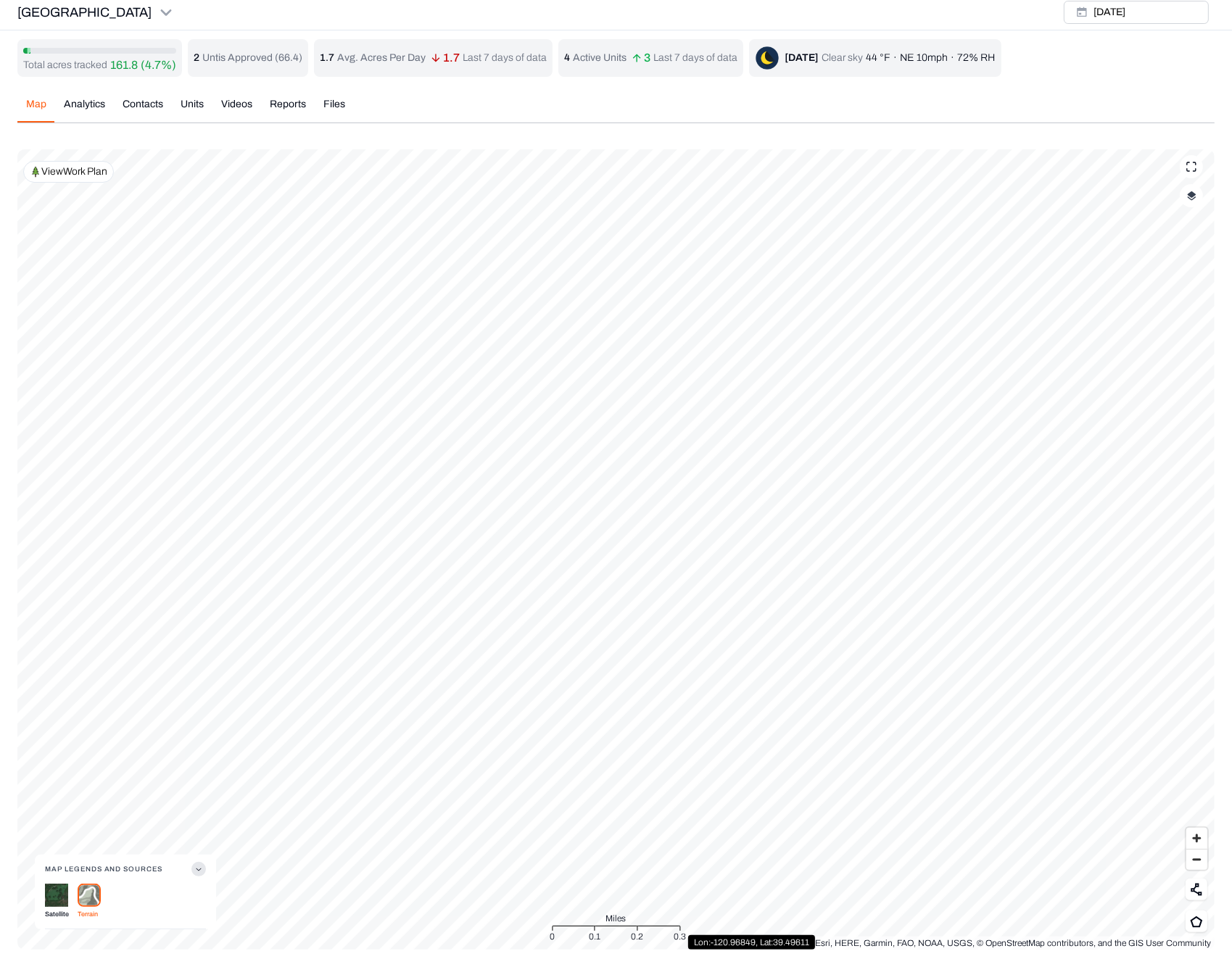
scroll to position [5, 0]
